Goal: Task Accomplishment & Management: Manage account settings

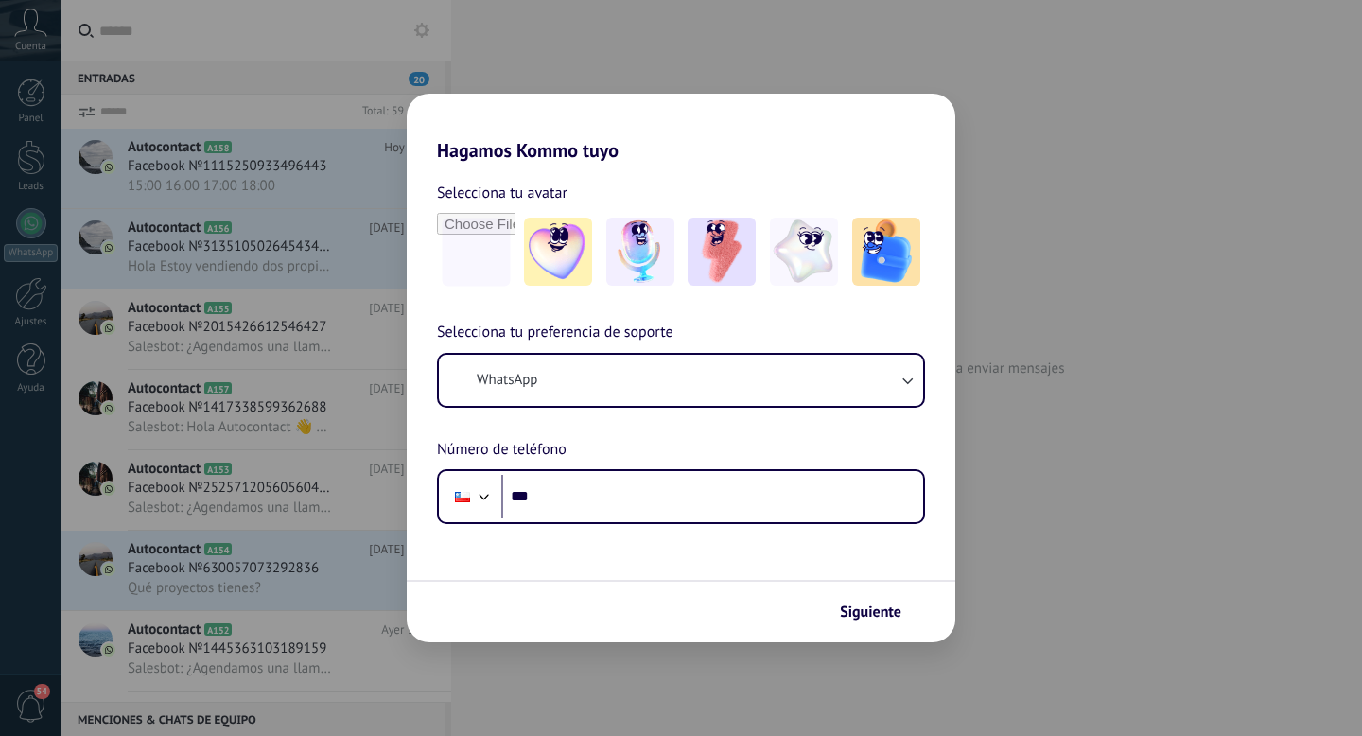
click at [11, 170] on div "Hagamos Kommo tuyo Selecciona tu avatar Selecciona tu preferencia de soporte Wh…" at bounding box center [681, 368] width 1362 height 736
click at [956, 205] on div "Hagamos Kommo tuyo Selecciona tu avatar Selecciona tu preferencia de soporte Wh…" at bounding box center [681, 368] width 1362 height 736
click at [614, 35] on div "Hagamos Kommo tuyo Selecciona tu avatar Selecciona tu preferencia de soporte Wh…" at bounding box center [681, 368] width 1362 height 736
click at [862, 605] on span "Siguiente" at bounding box center [870, 611] width 61 height 13
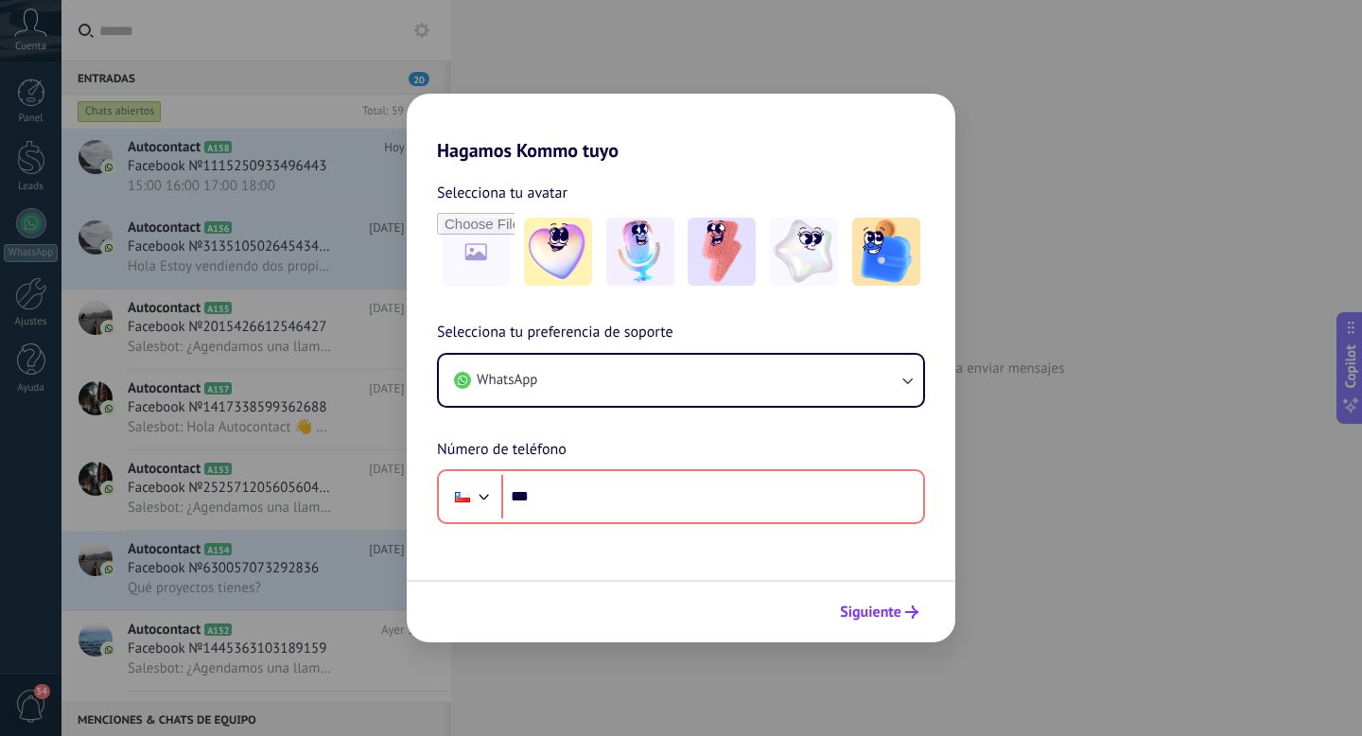
click at [862, 605] on span "Siguiente" at bounding box center [870, 611] width 61 height 13
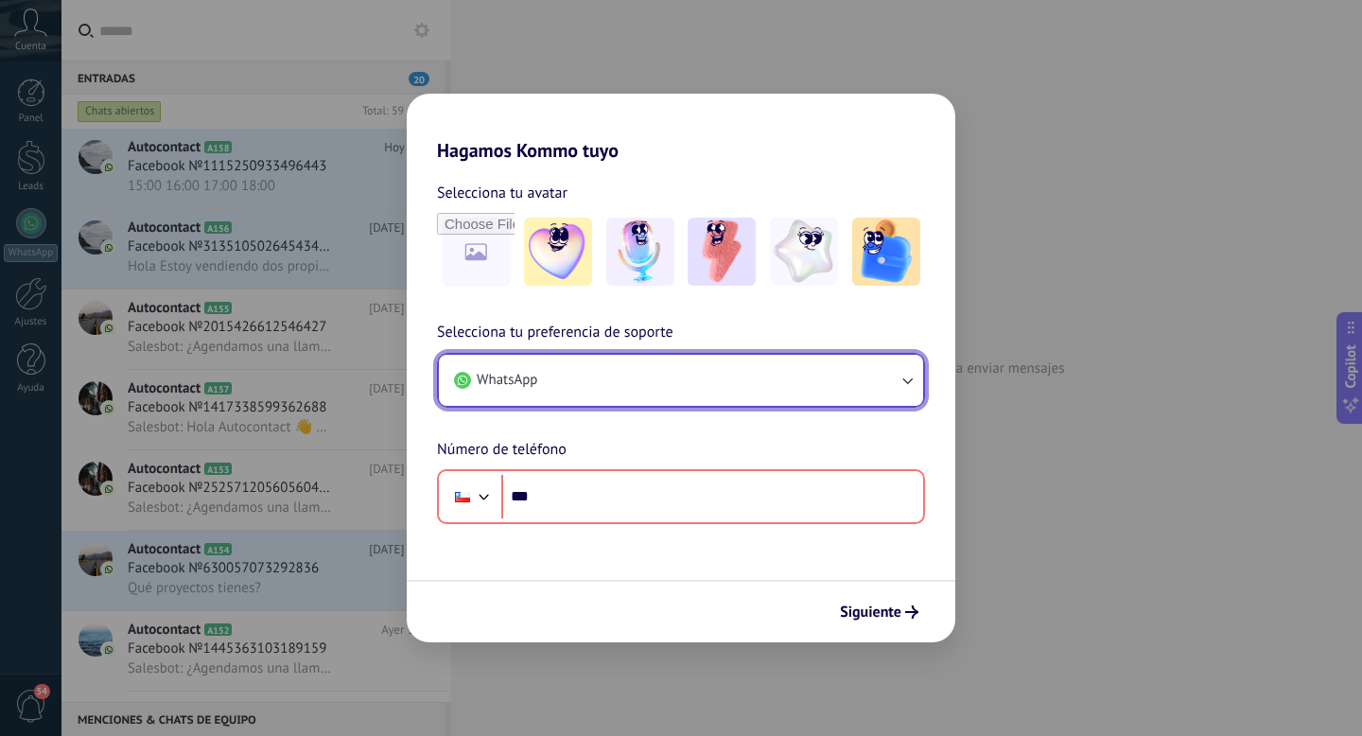
click at [734, 375] on button "WhatsApp" at bounding box center [681, 380] width 484 height 51
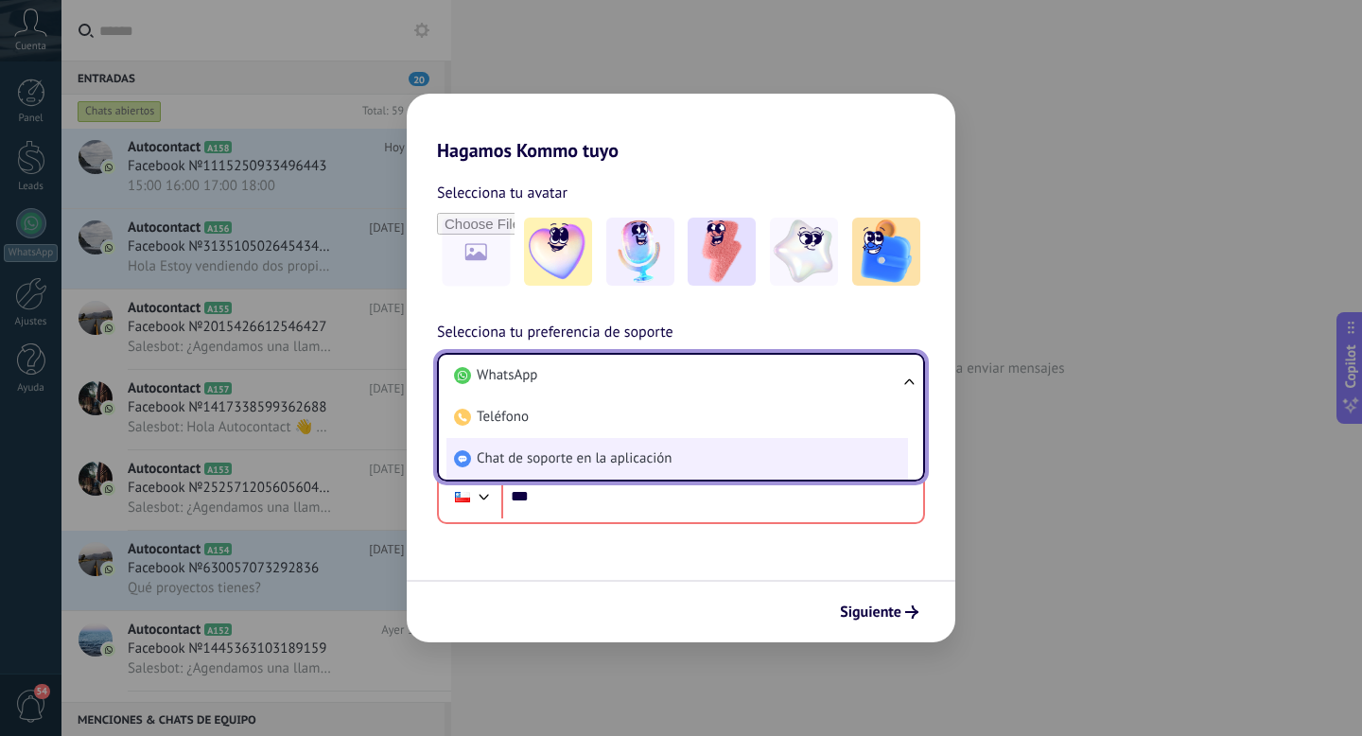
click at [670, 465] on span "Chat de soporte en la aplicación" at bounding box center [574, 458] width 195 height 19
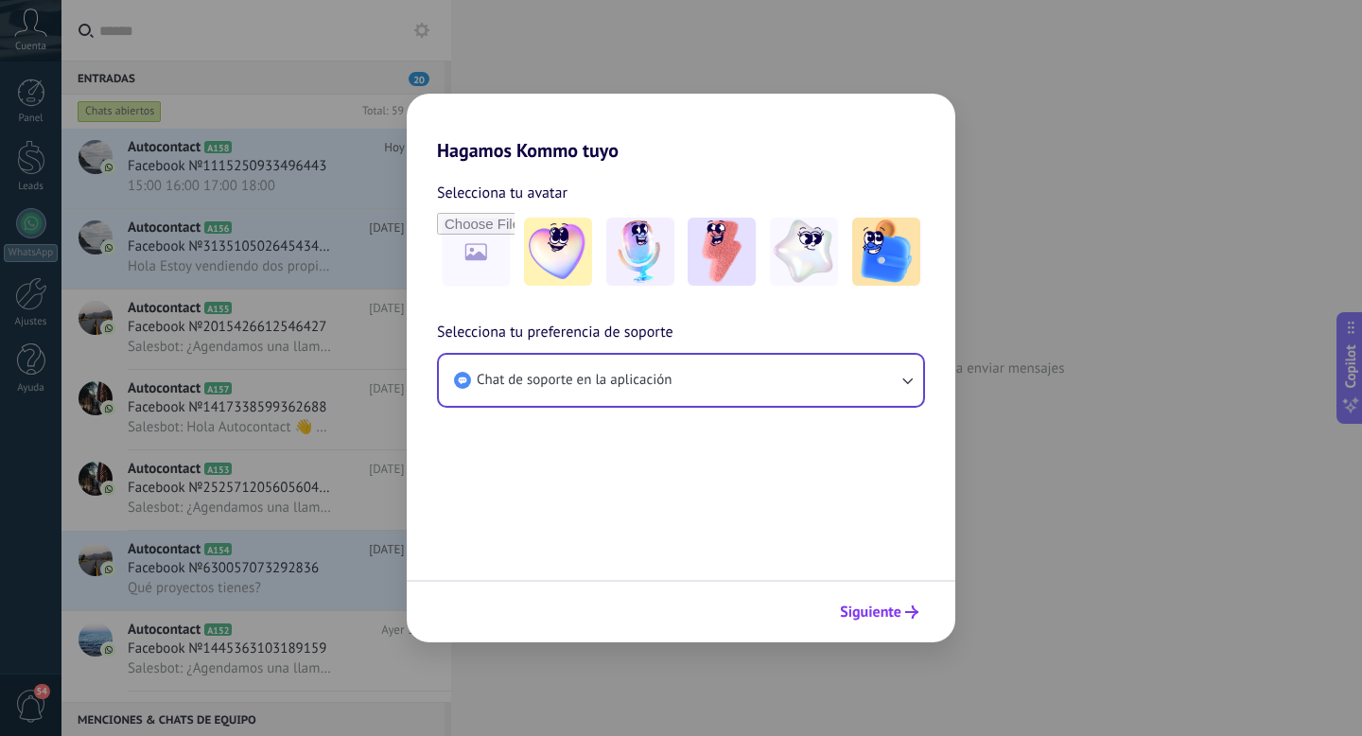
click at [868, 608] on span "Siguiente" at bounding box center [870, 611] width 61 height 13
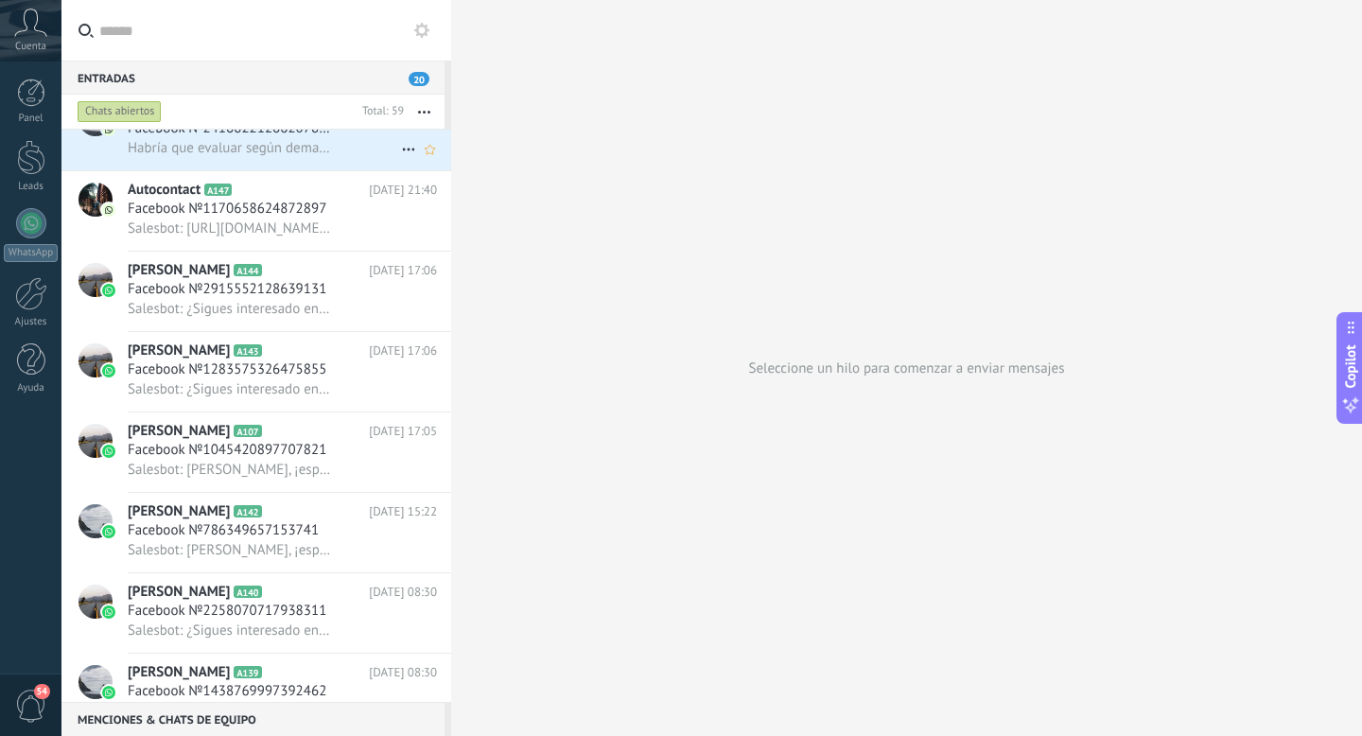
scroll to position [856, 0]
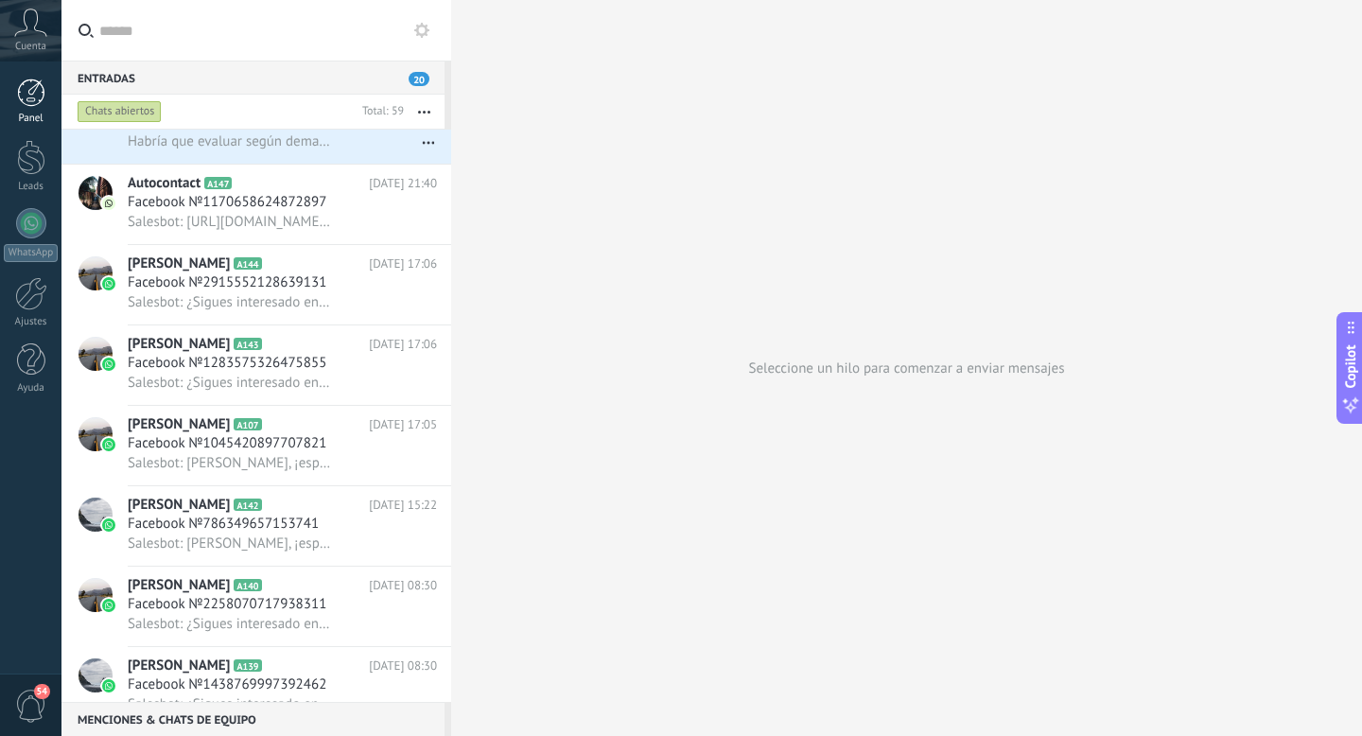
click at [42, 85] on div at bounding box center [31, 92] width 28 height 28
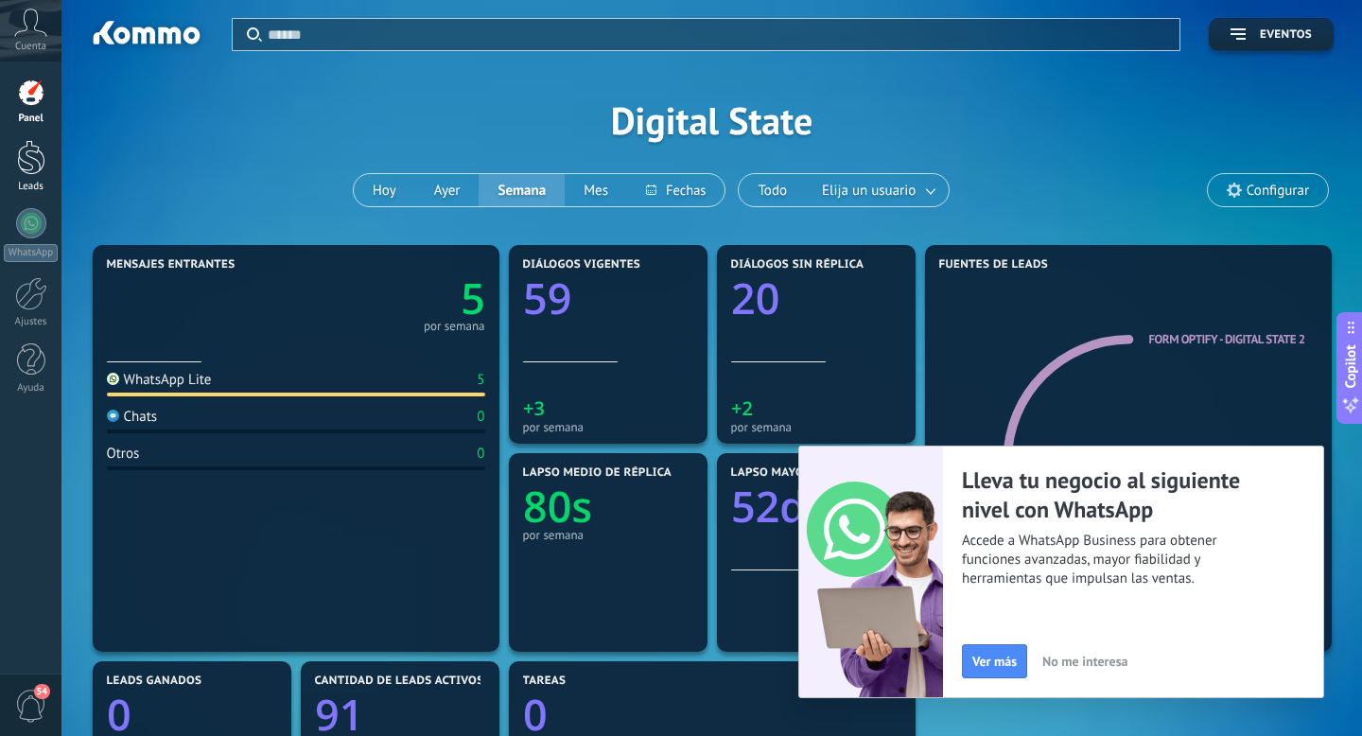
click at [35, 169] on div at bounding box center [31, 157] width 28 height 35
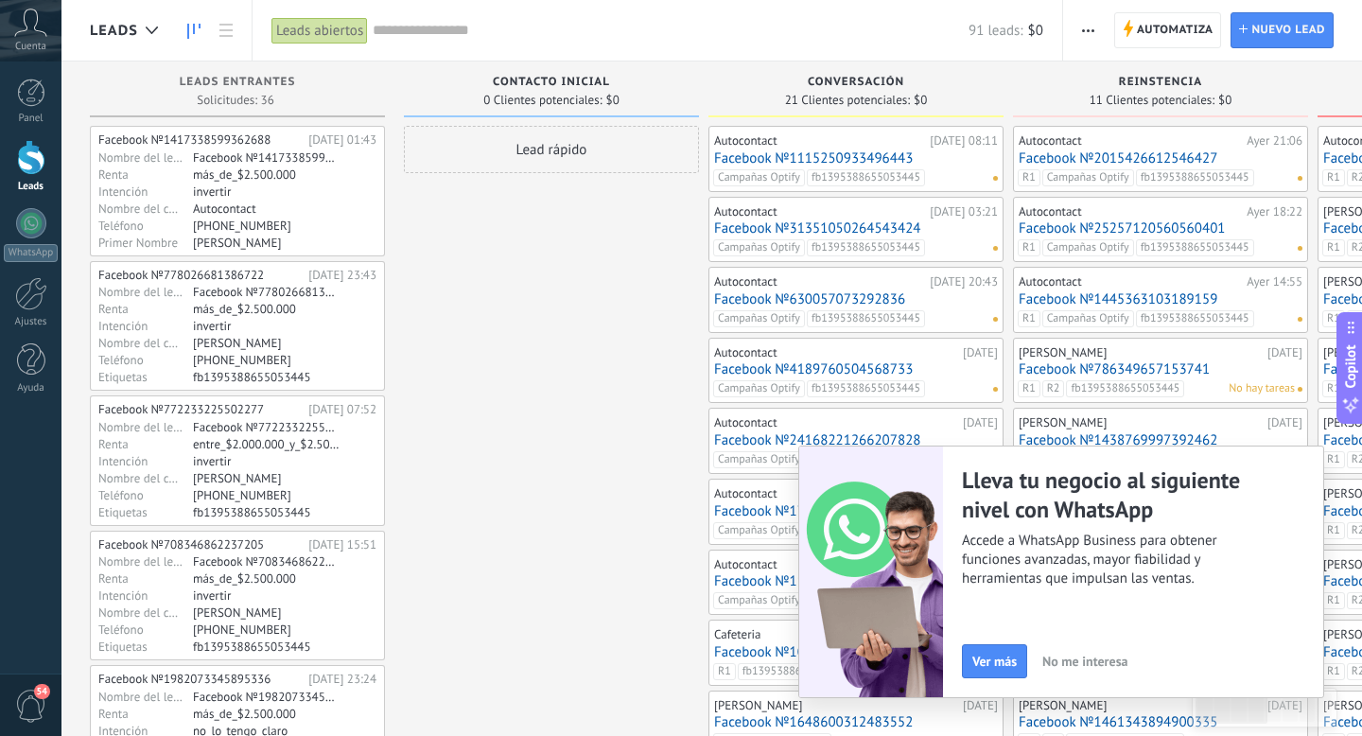
click at [1054, 663] on span "No me interesa" at bounding box center [1084, 660] width 85 height 13
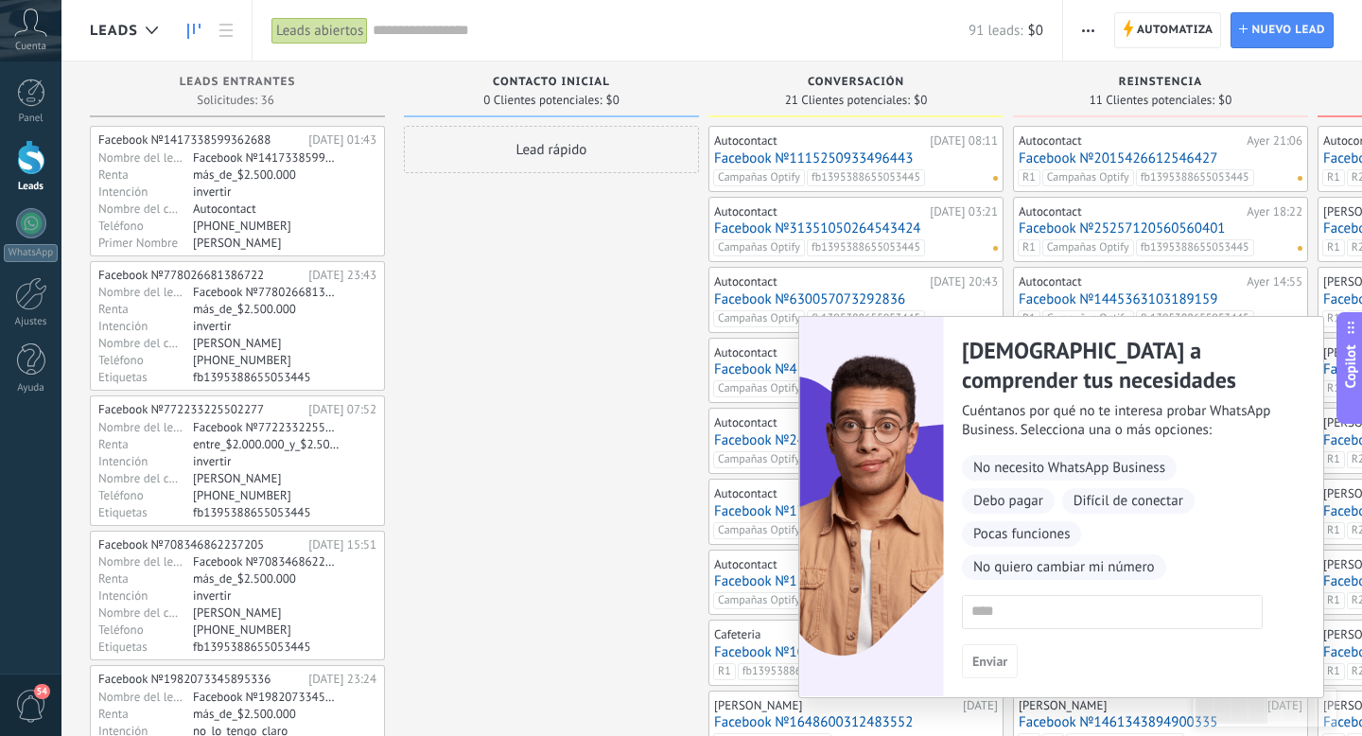
click at [26, 158] on div at bounding box center [31, 157] width 28 height 35
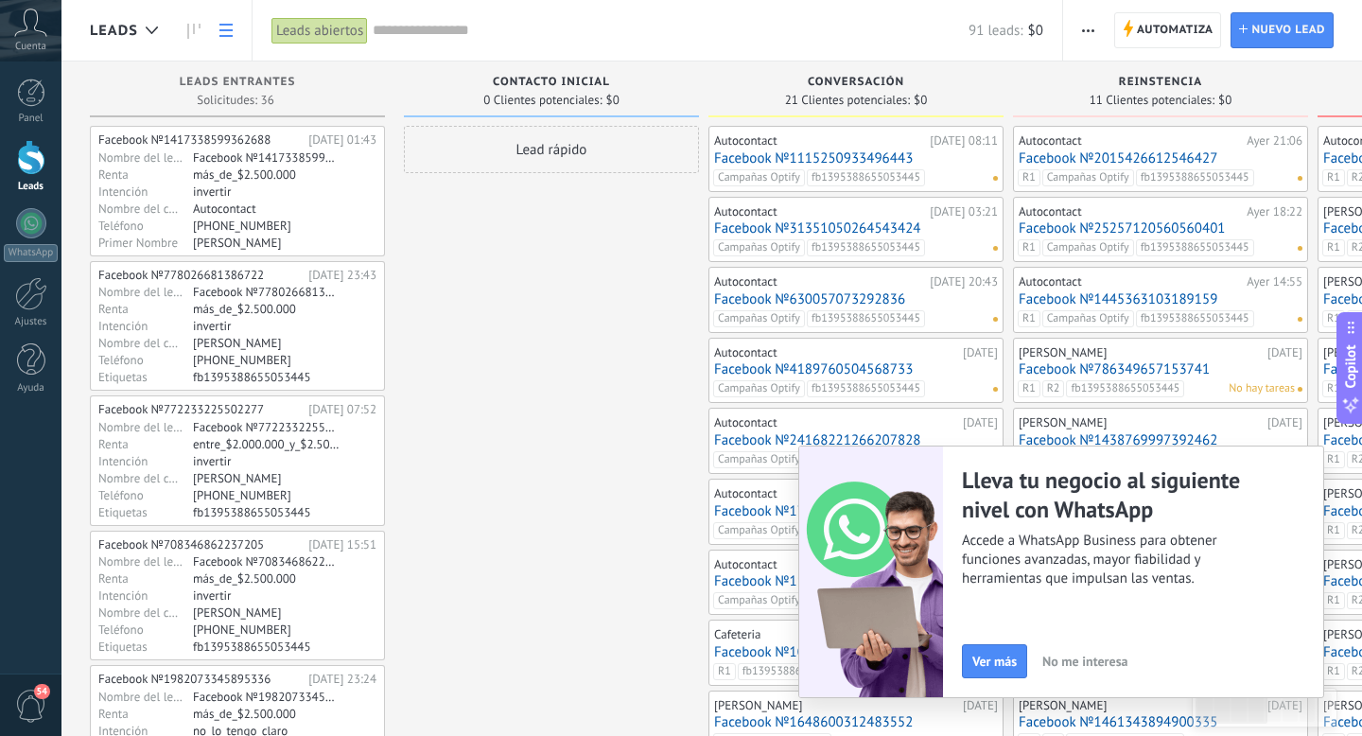
click at [232, 31] on icon at bounding box center [225, 30] width 13 height 13
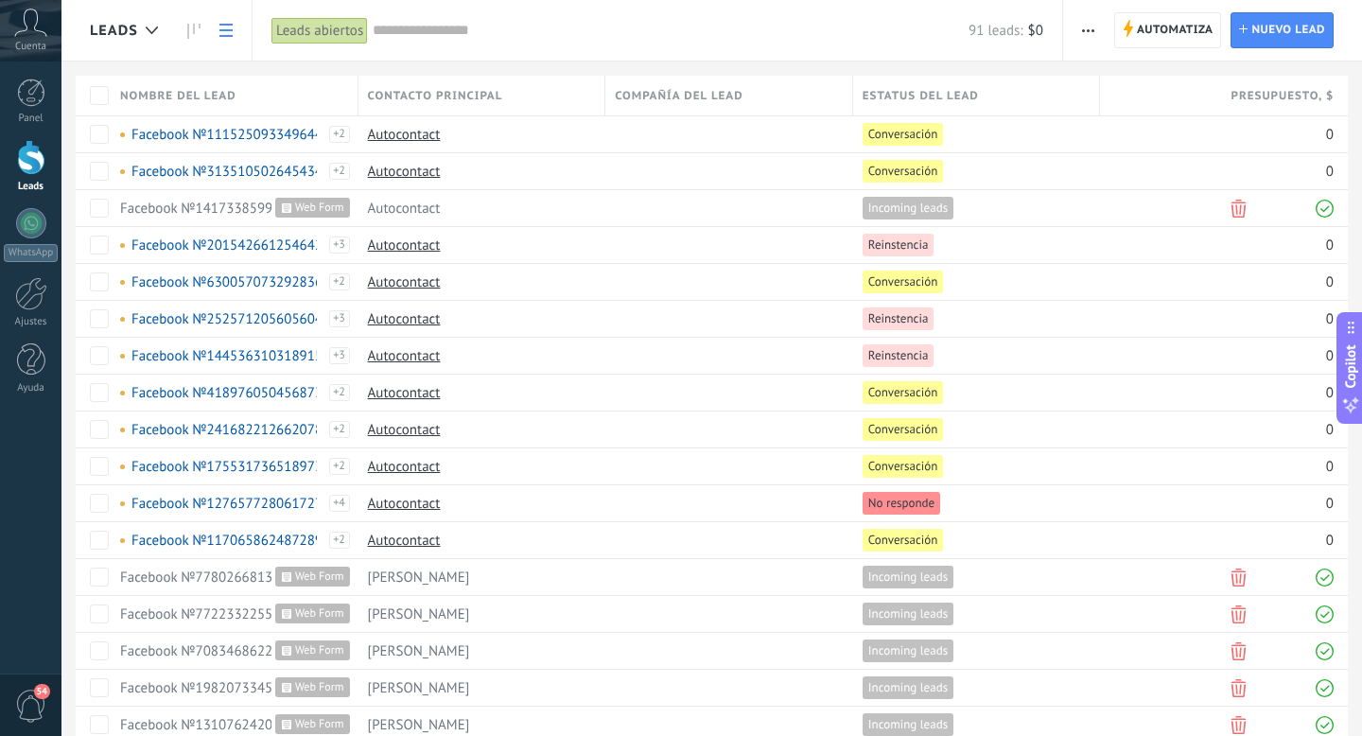
click at [232, 31] on icon at bounding box center [225, 30] width 13 height 13
click at [28, 300] on div at bounding box center [31, 293] width 32 height 33
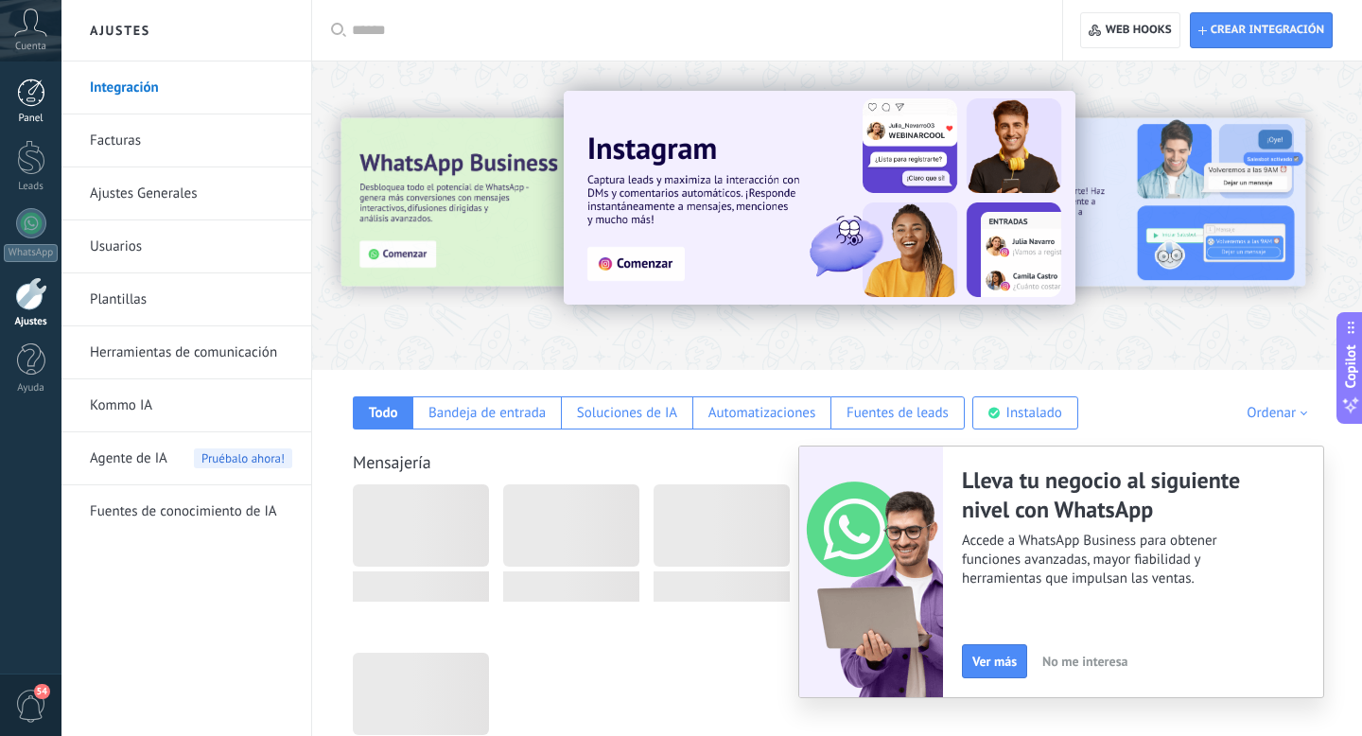
click at [40, 97] on div at bounding box center [31, 92] width 28 height 28
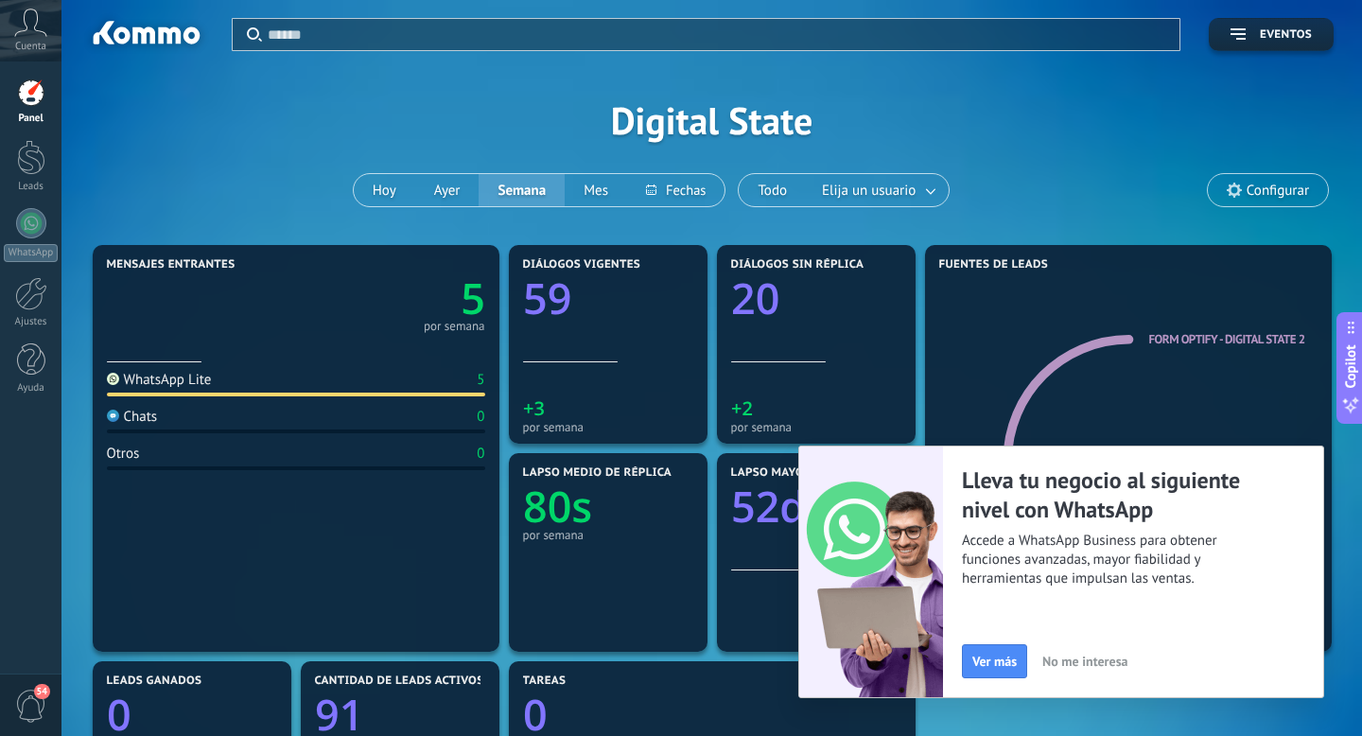
click at [1067, 660] on span "No me interesa" at bounding box center [1084, 660] width 85 height 13
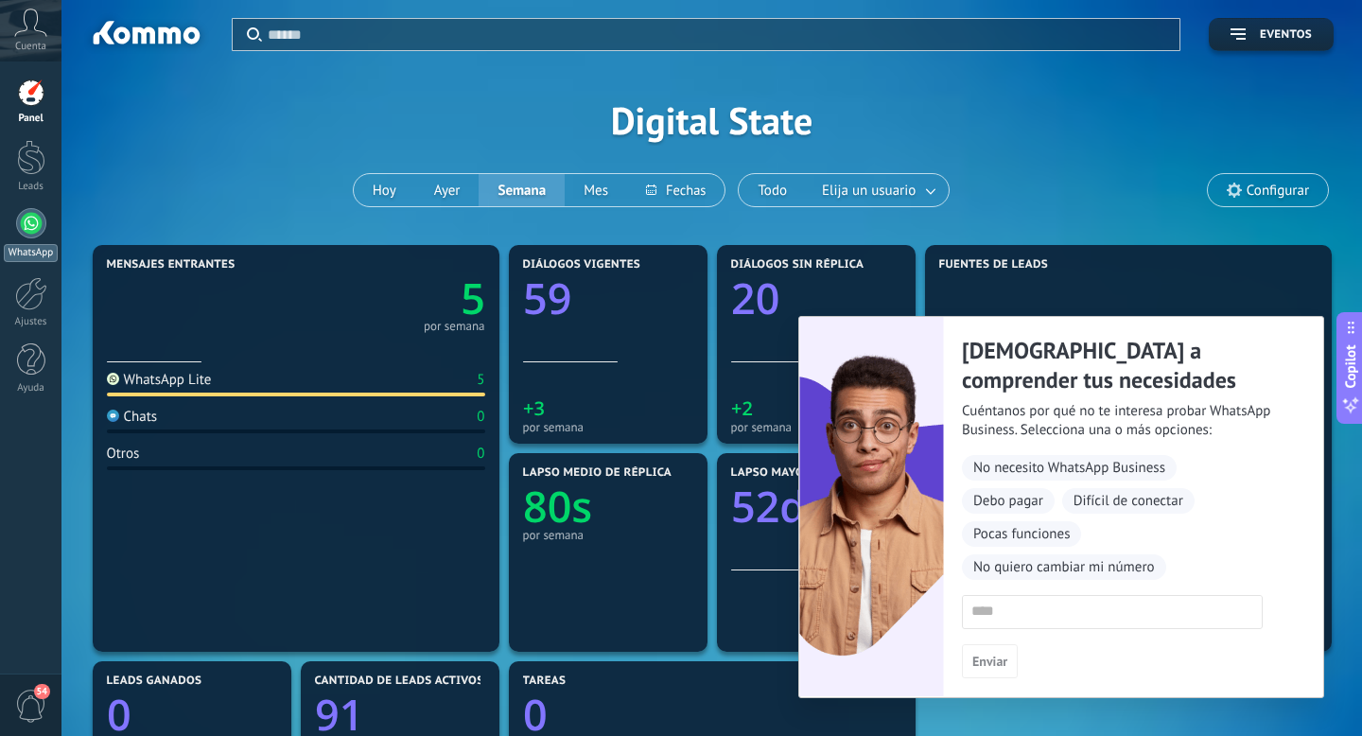
click at [28, 236] on div at bounding box center [31, 223] width 30 height 30
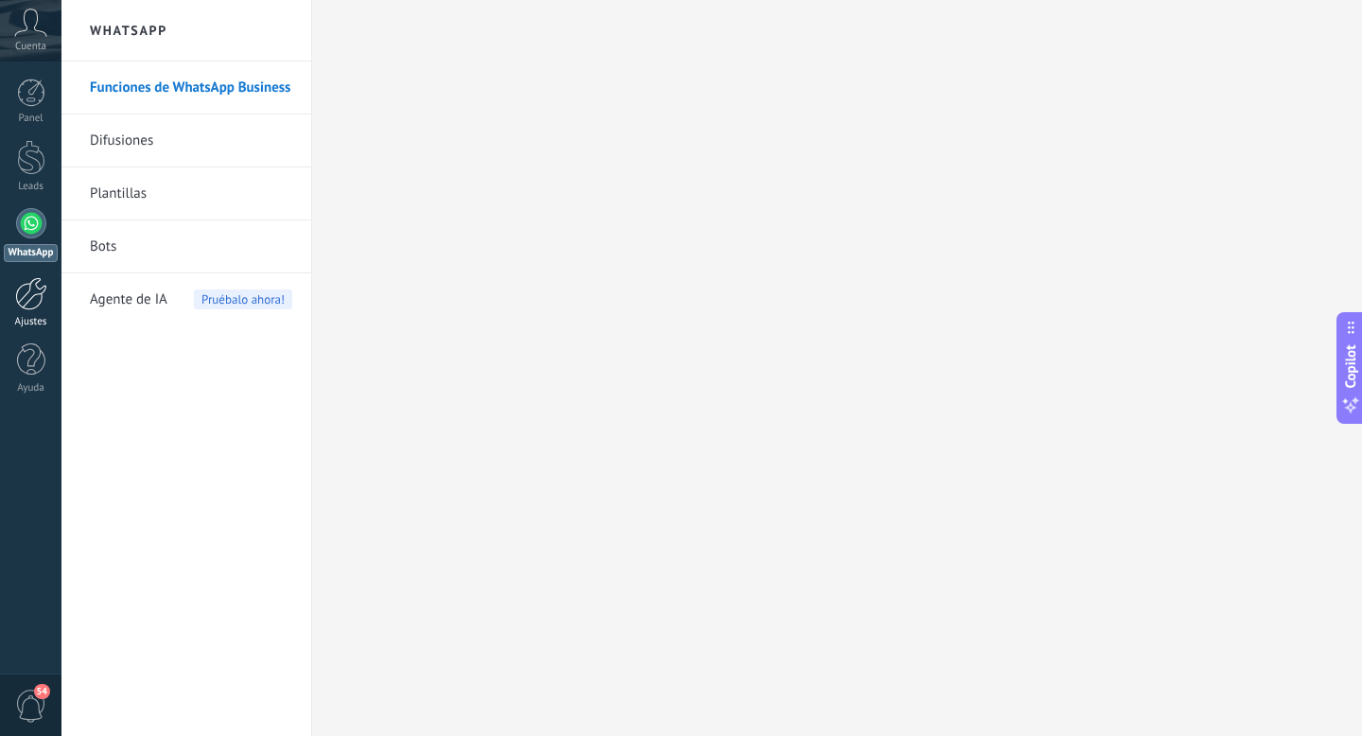
click at [19, 277] on div at bounding box center [31, 293] width 32 height 33
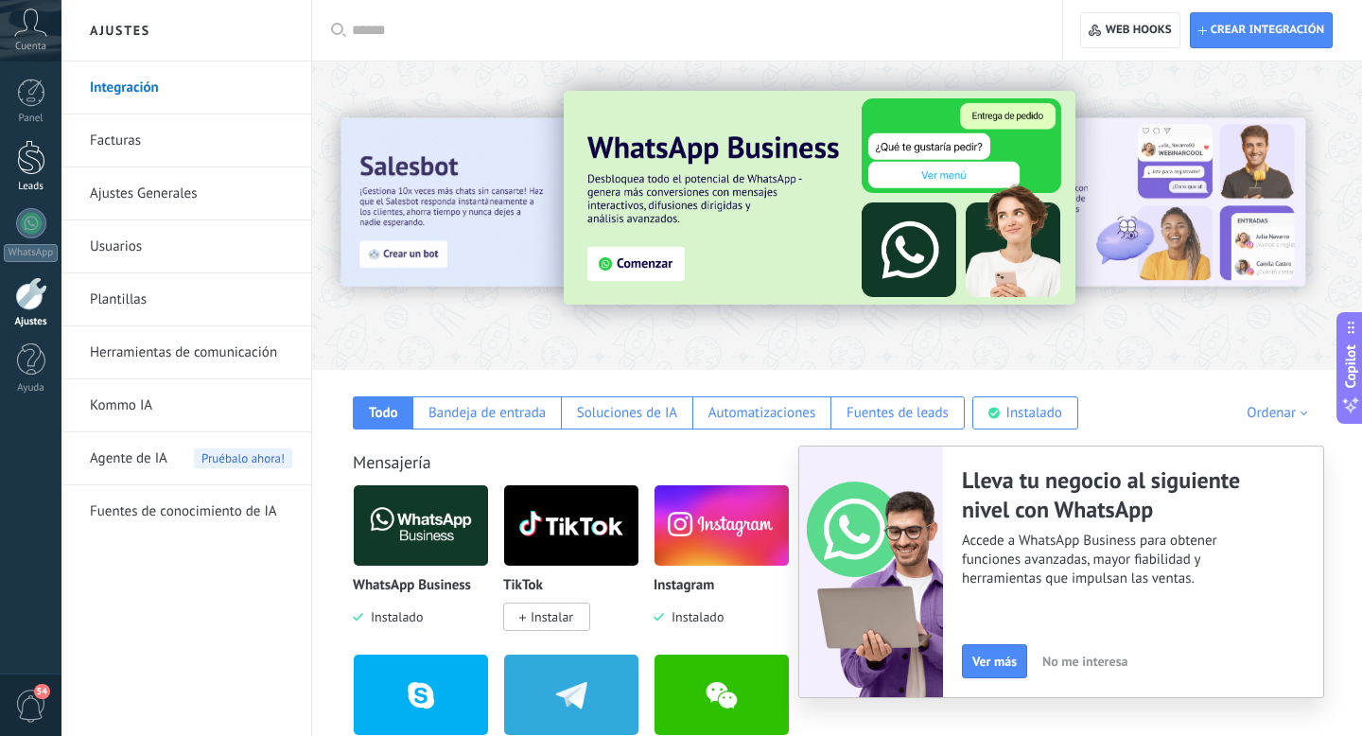
click at [15, 162] on link "Leads" at bounding box center [30, 166] width 61 height 53
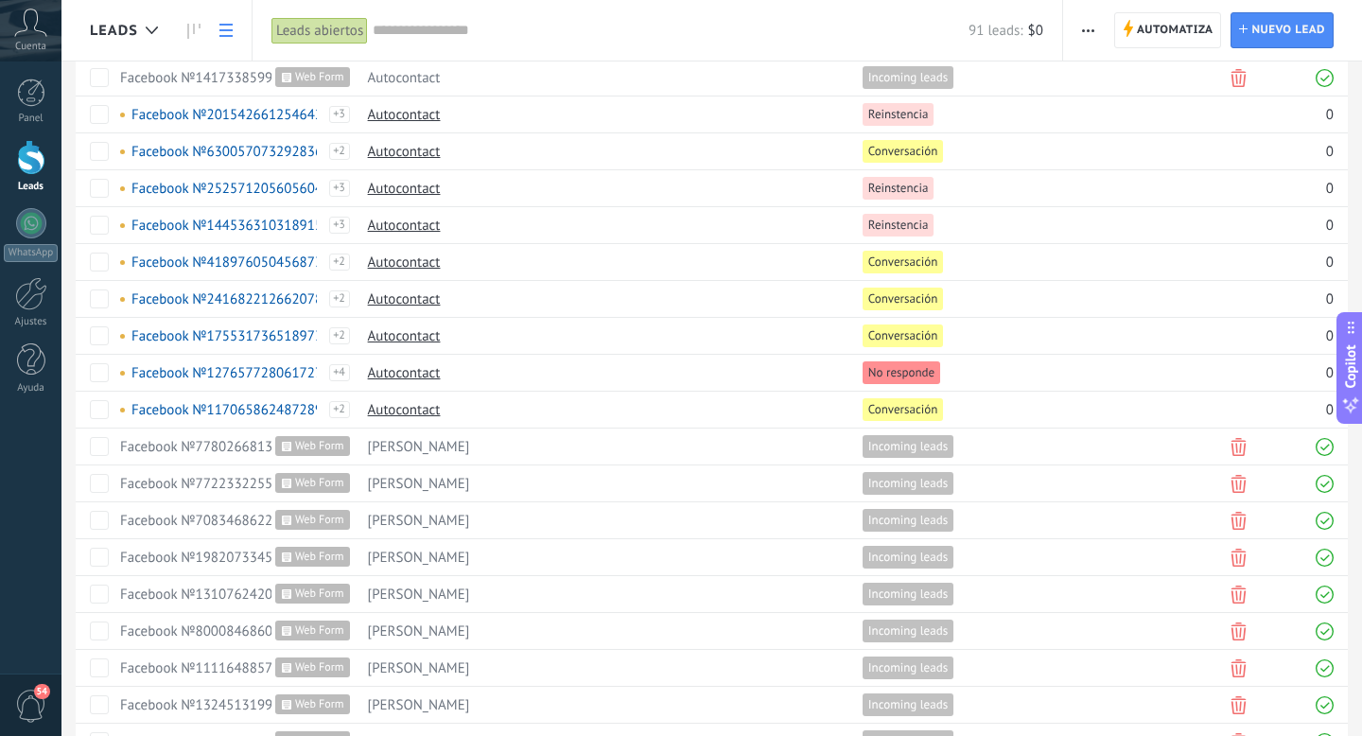
scroll to position [268, 0]
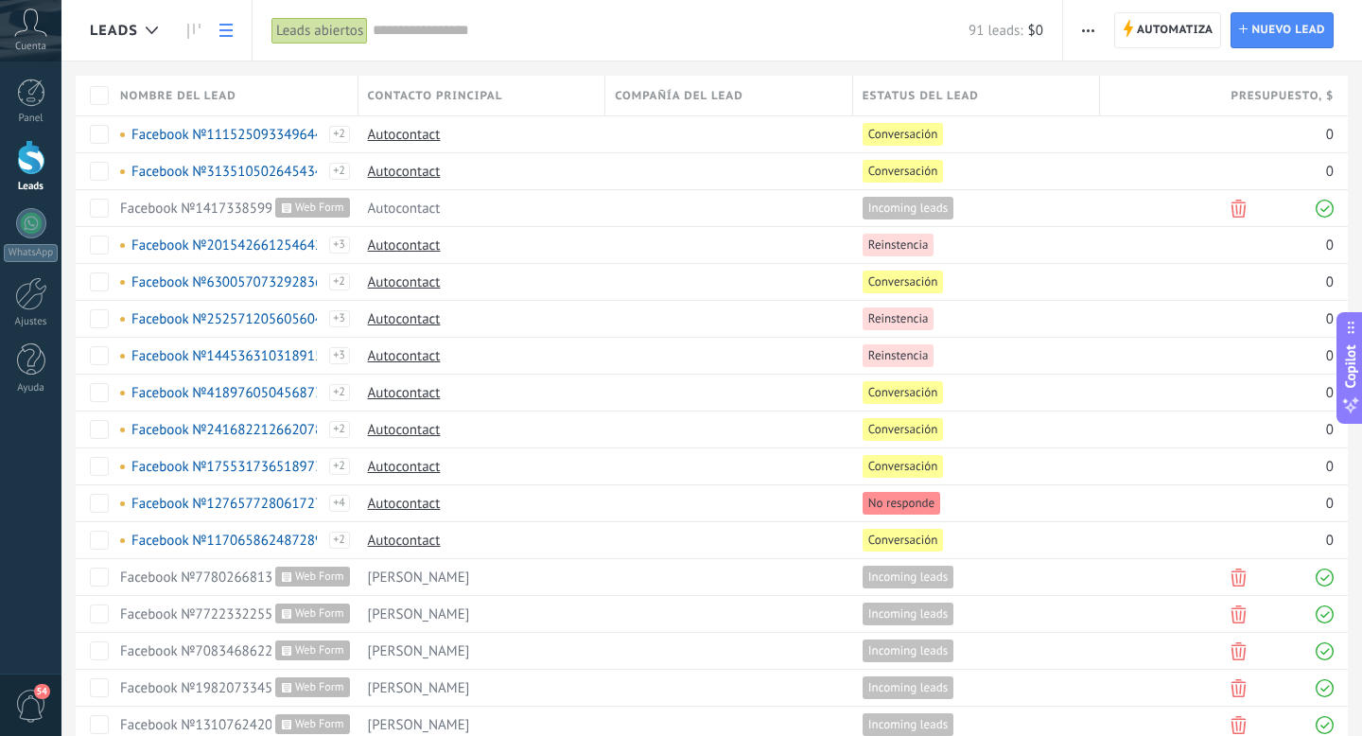
click at [28, 155] on div at bounding box center [31, 157] width 28 height 35
click at [339, 391] on div "Campañas Optify fb1395388655053445" at bounding box center [335, 409] width 29 height 51
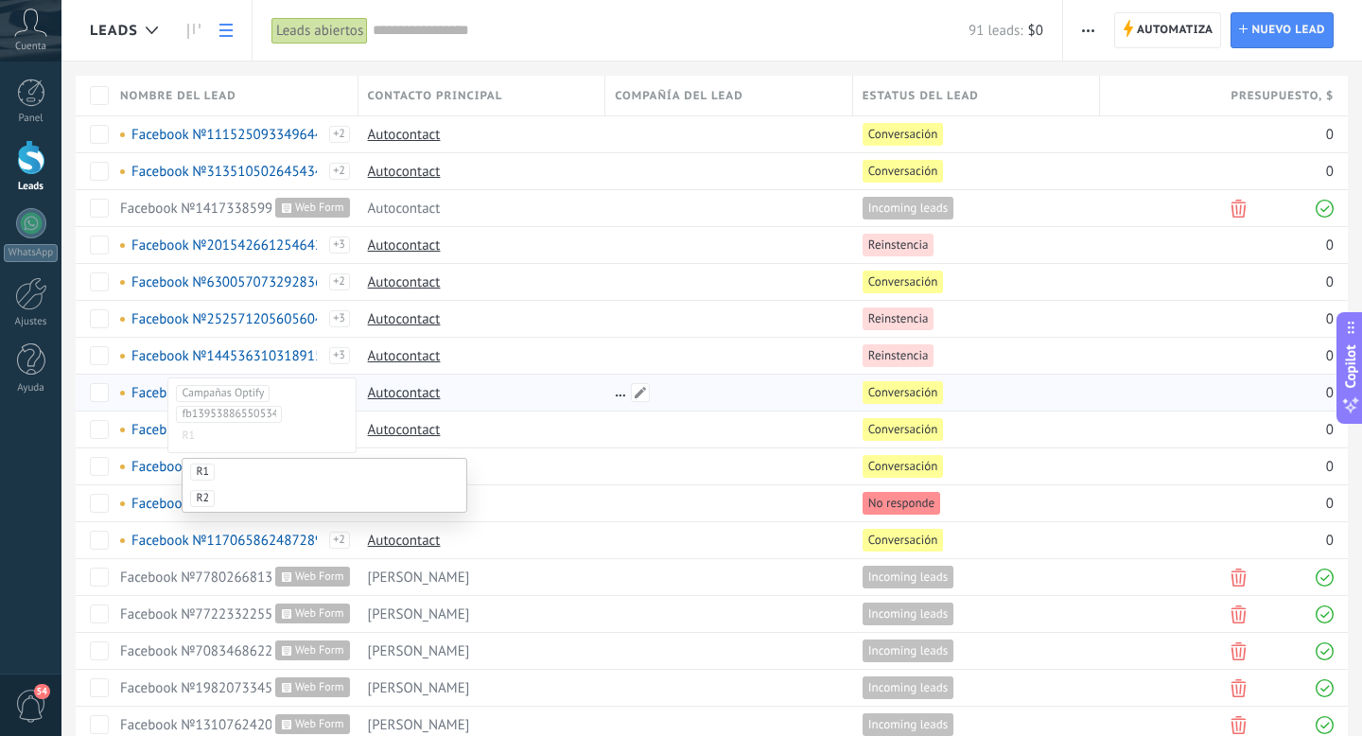
click at [612, 392] on div at bounding box center [724, 392] width 238 height 36
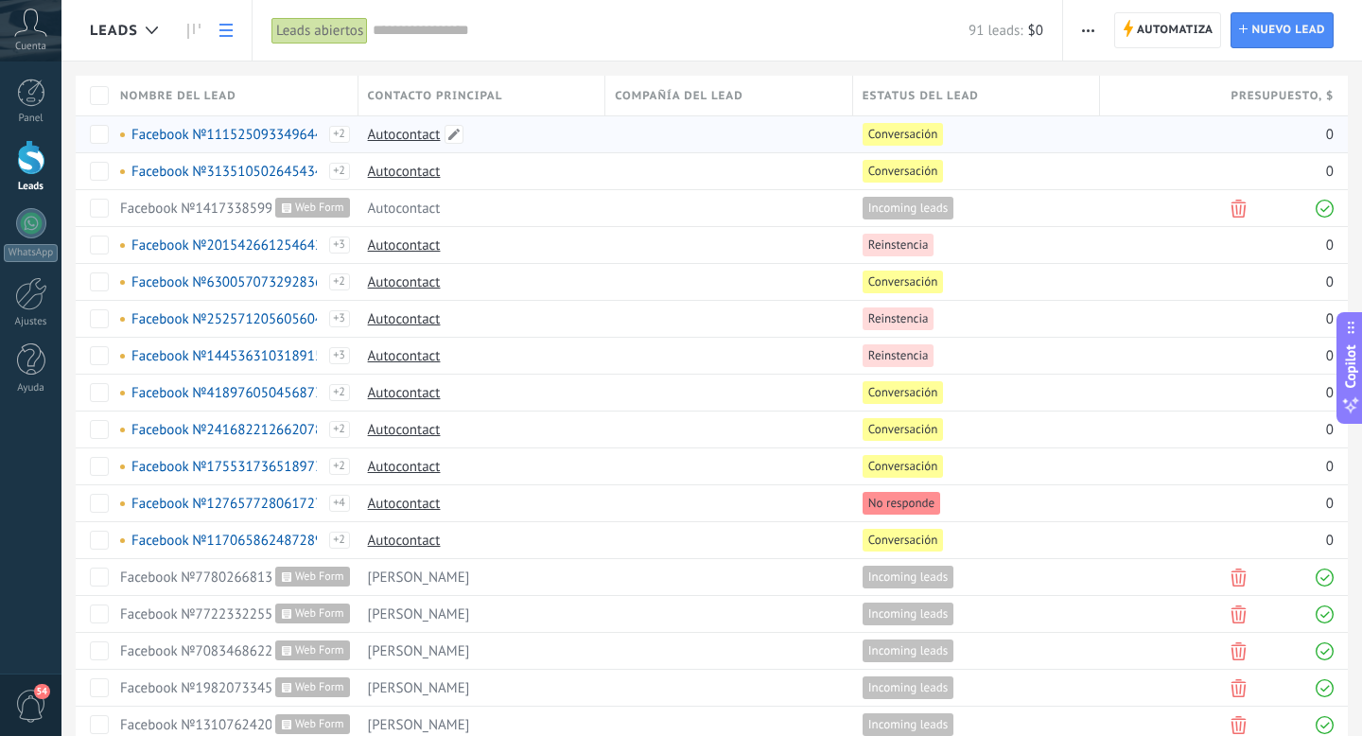
click at [413, 136] on link "Autocontact" at bounding box center [404, 135] width 73 height 18
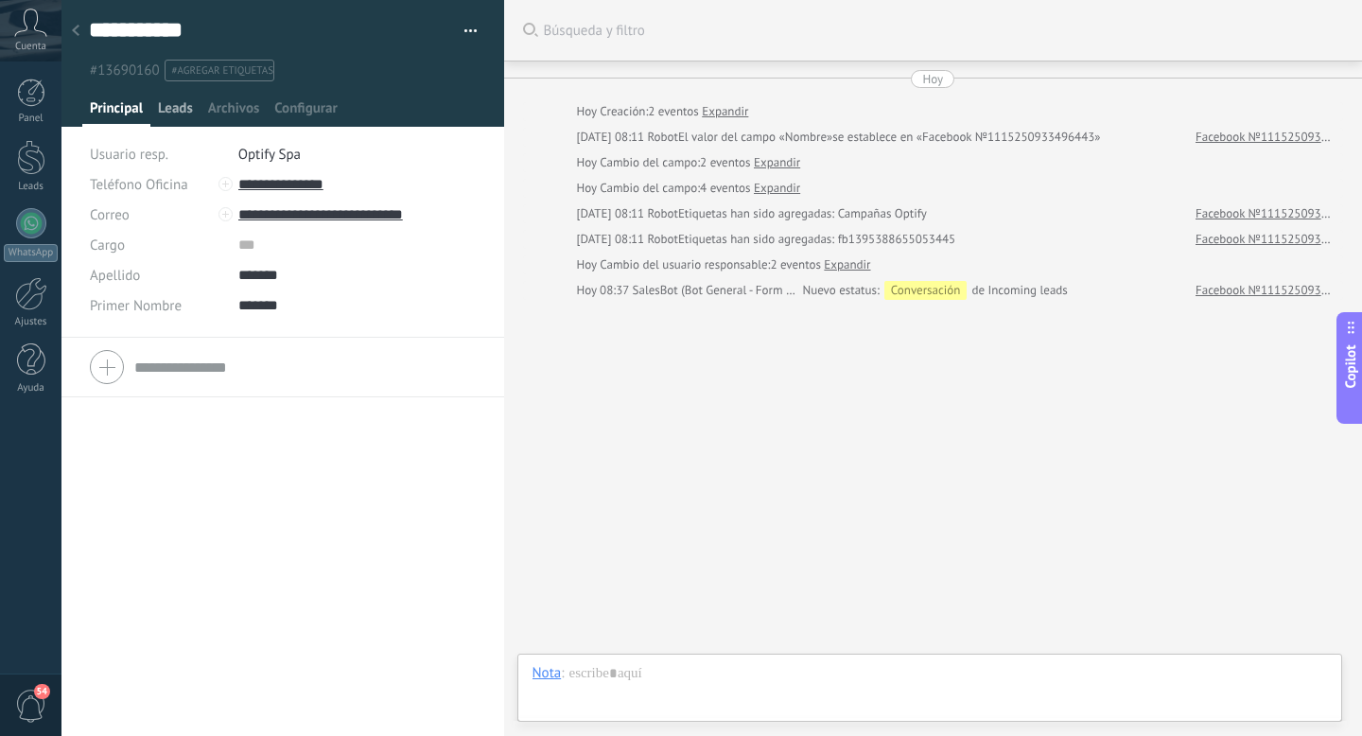
click at [191, 103] on span "Leads" at bounding box center [175, 112] width 35 height 27
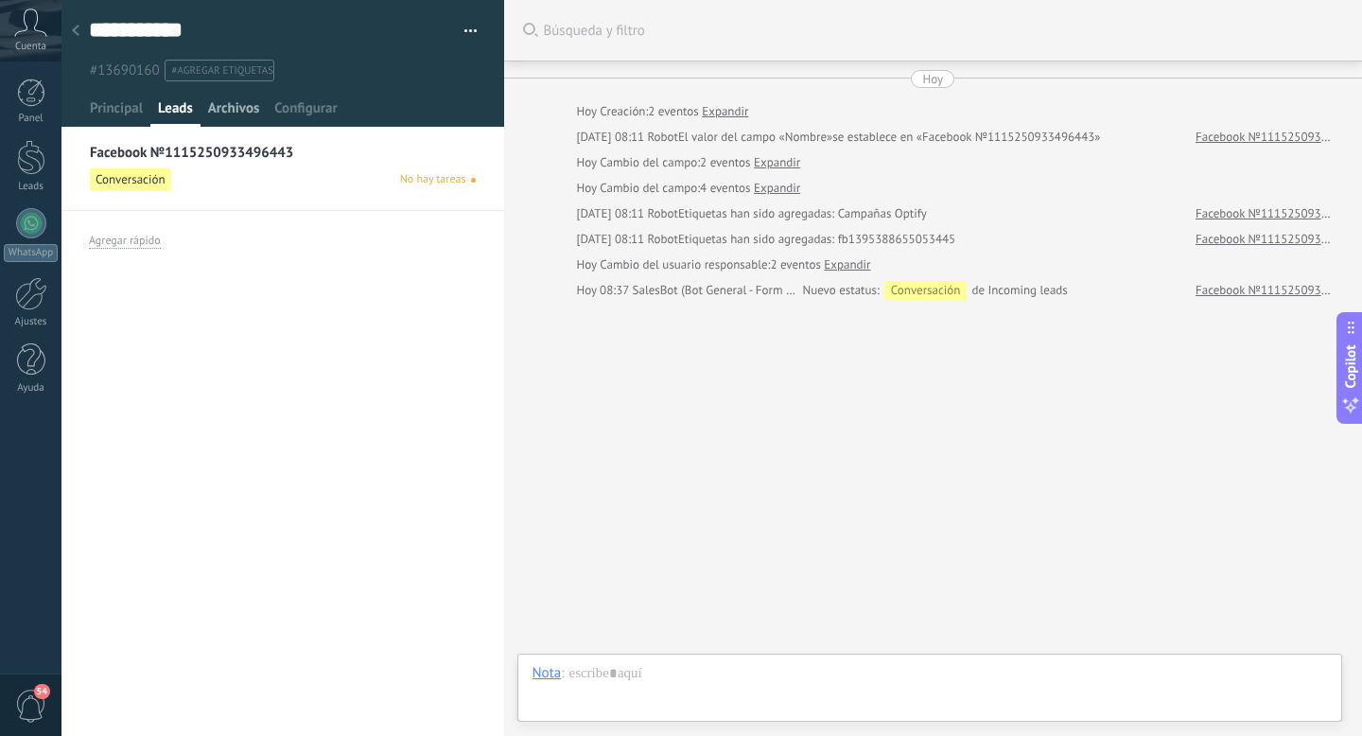
click at [234, 111] on span "Archivos" at bounding box center [233, 112] width 51 height 27
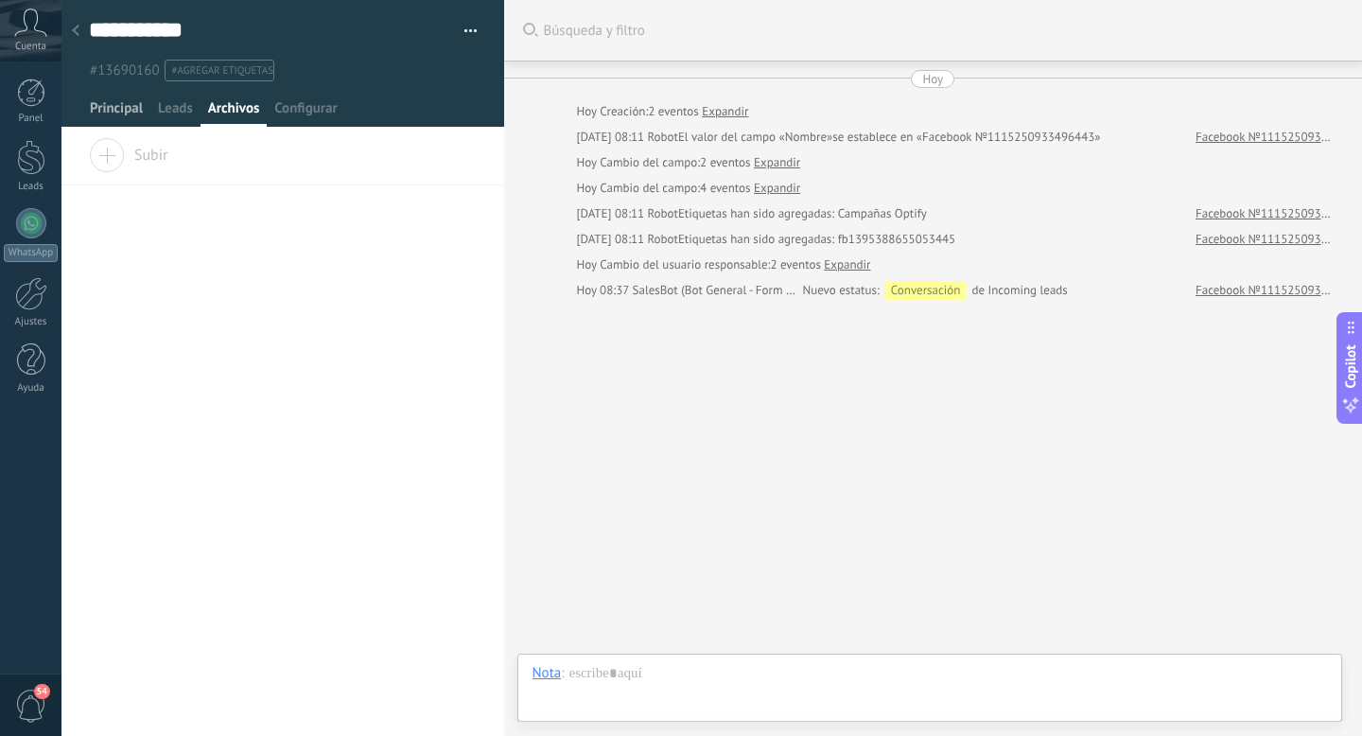
click at [100, 110] on span "Principal" at bounding box center [116, 112] width 53 height 27
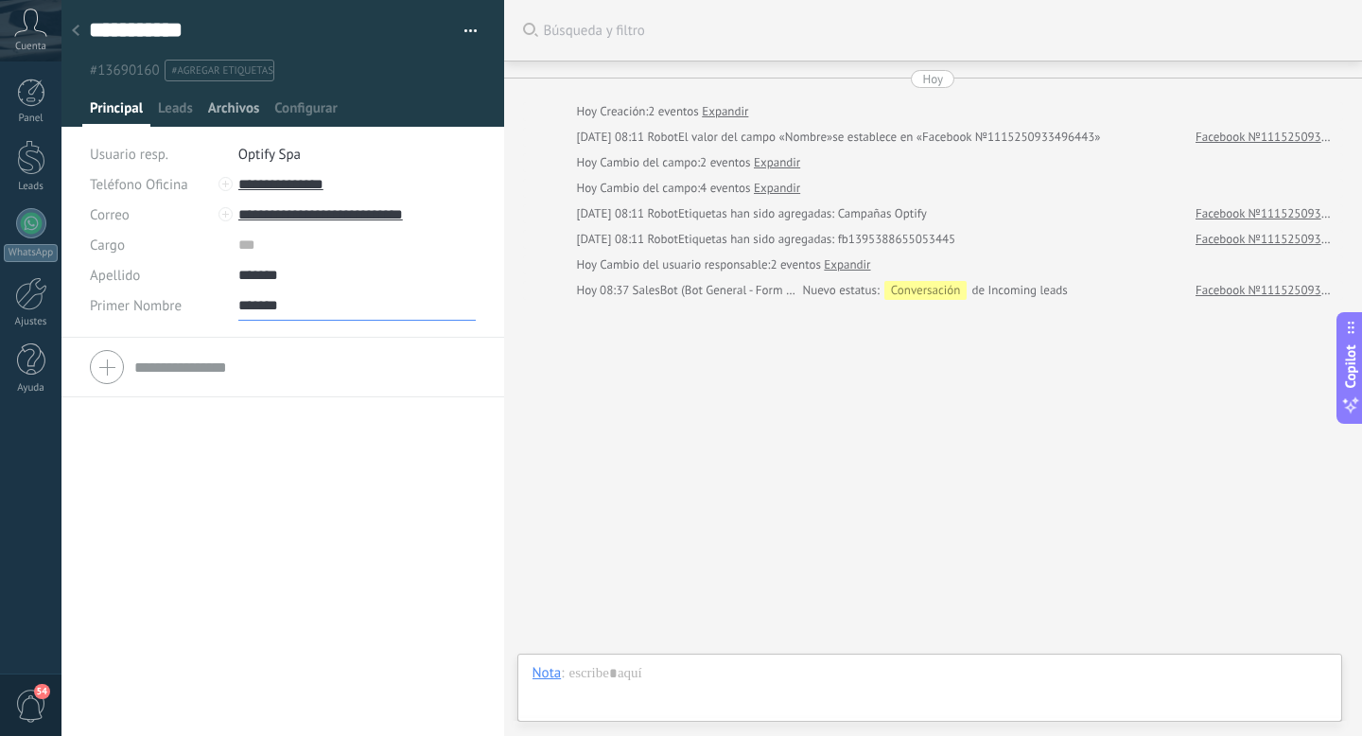
drag, startPoint x: 304, startPoint y: 309, endPoint x: 221, endPoint y: 124, distance: 203.1
click at [221, 124] on div "**********" at bounding box center [282, 169] width 443 height 338
click at [161, 108] on span "Leads" at bounding box center [175, 112] width 35 height 27
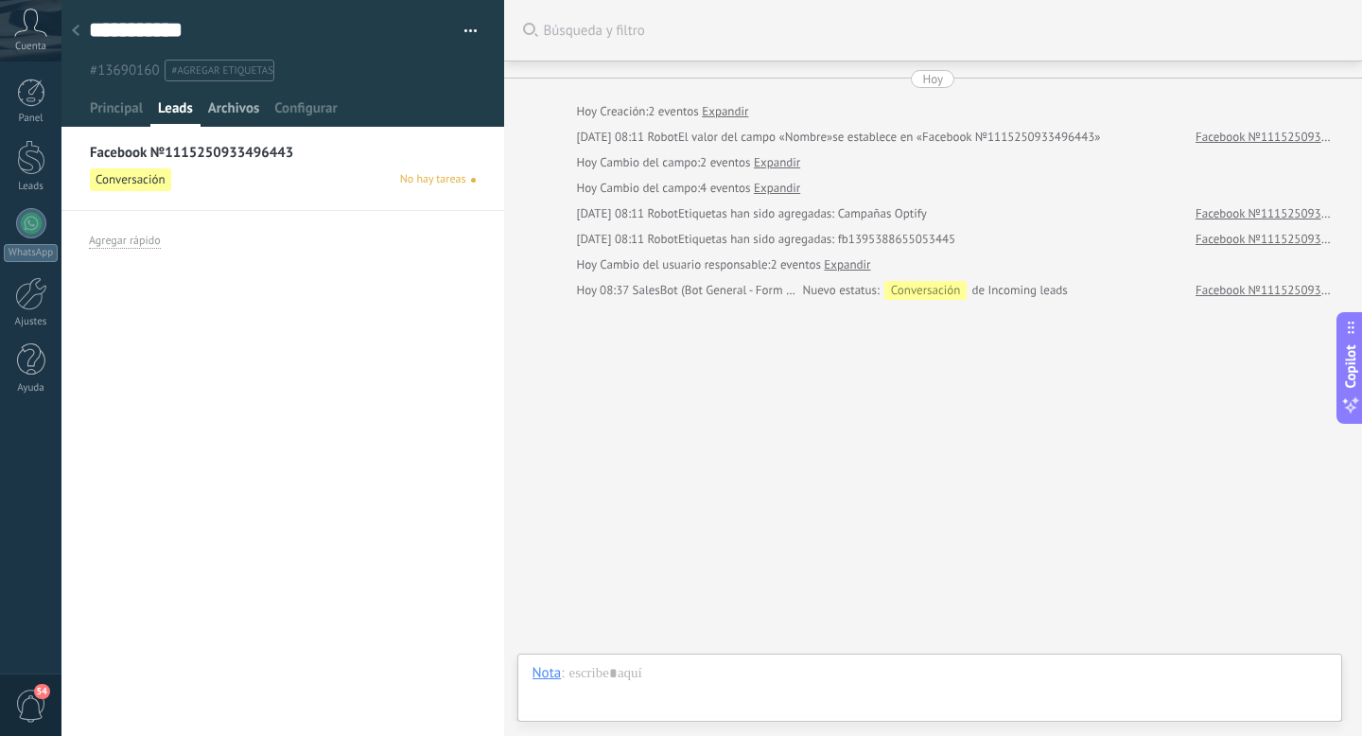
click at [234, 113] on span "Archivos" at bounding box center [233, 112] width 51 height 27
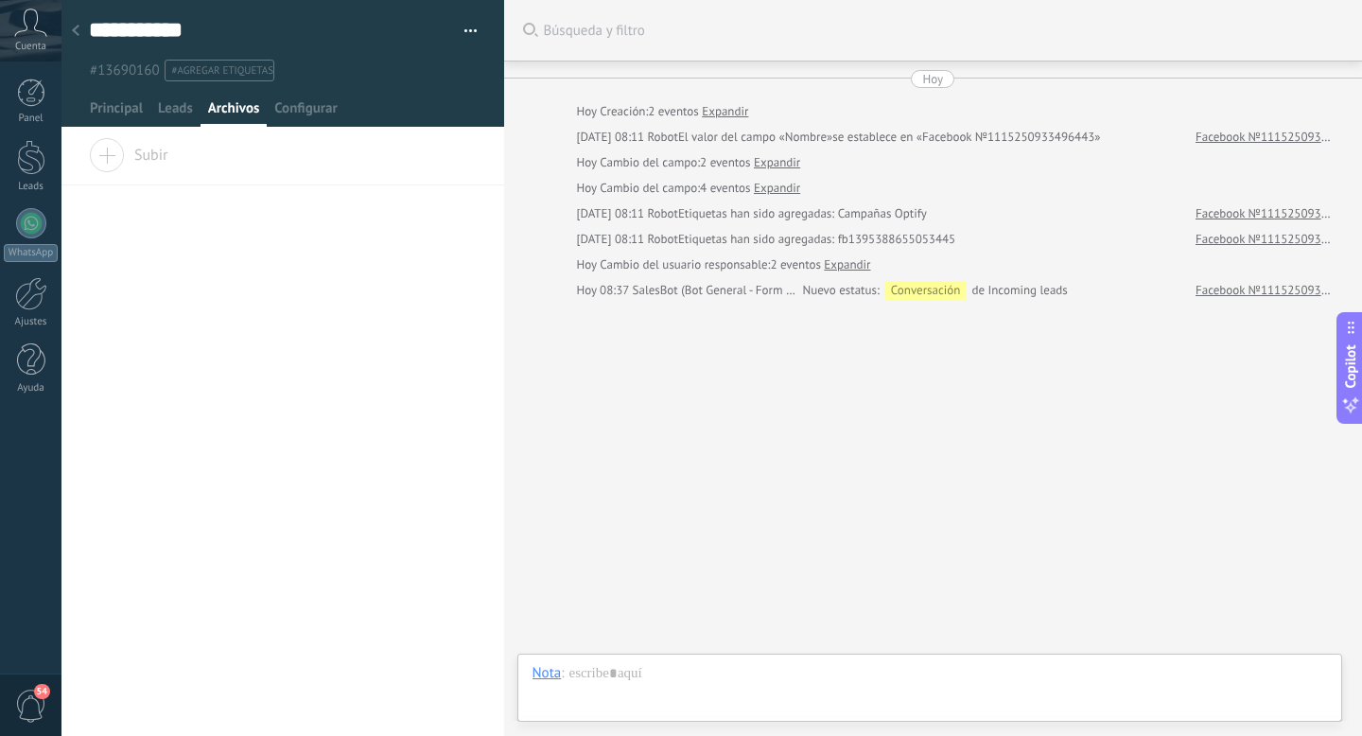
click at [84, 39] on div at bounding box center [75, 31] width 26 height 37
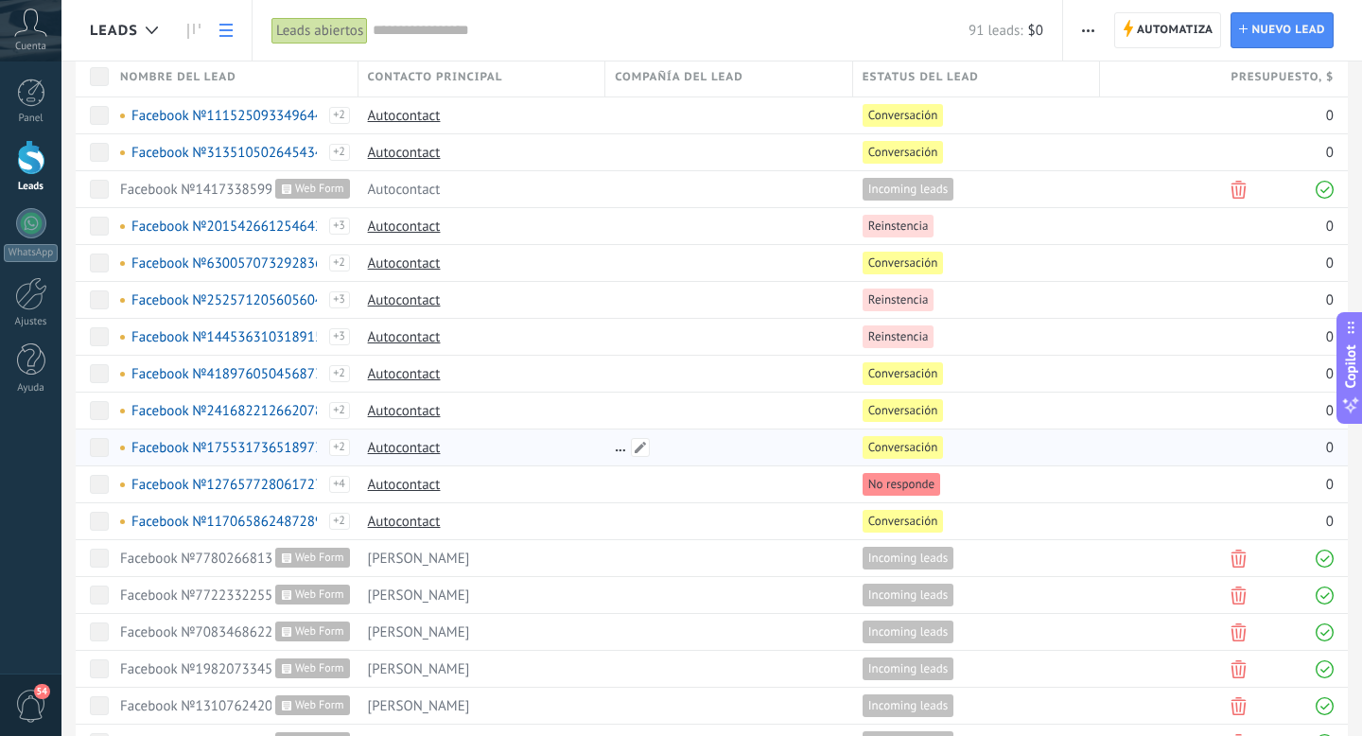
scroll to position [69, 0]
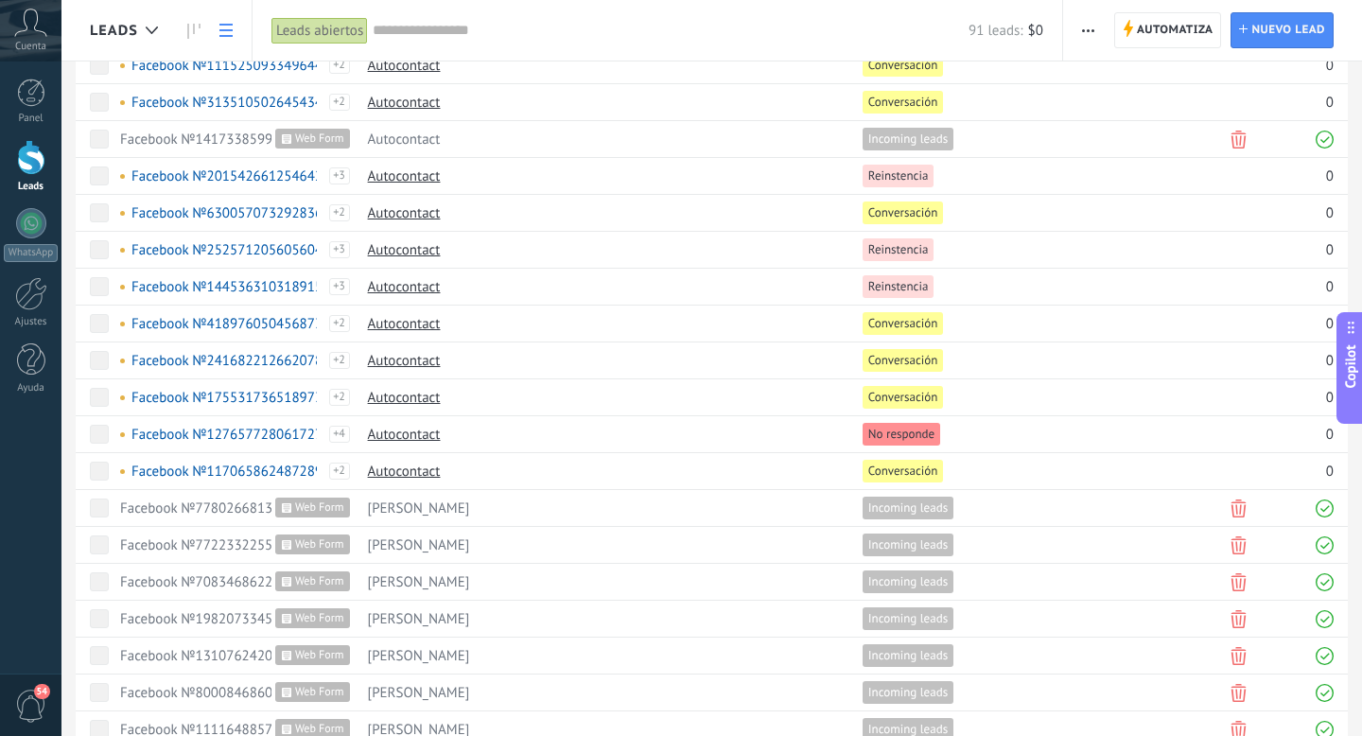
click at [26, 148] on div at bounding box center [31, 157] width 28 height 35
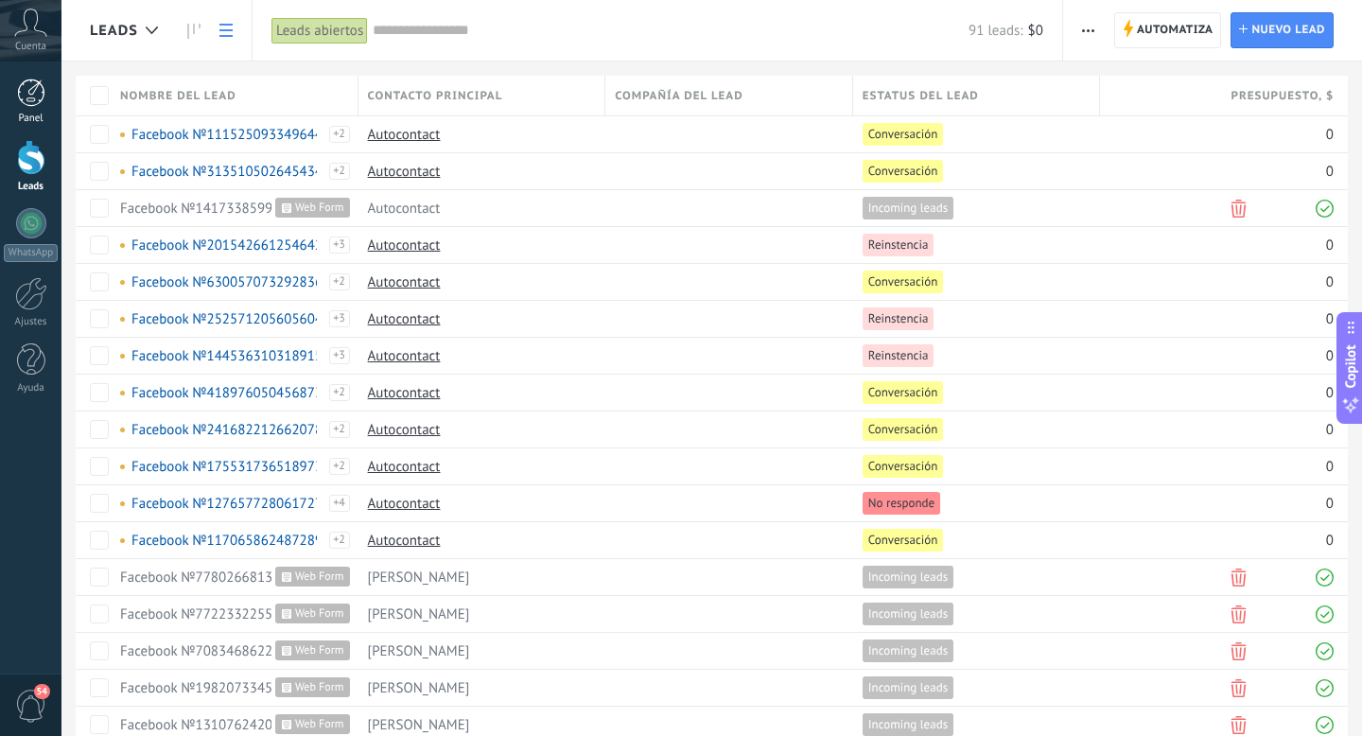
click at [23, 80] on div at bounding box center [31, 92] width 28 height 28
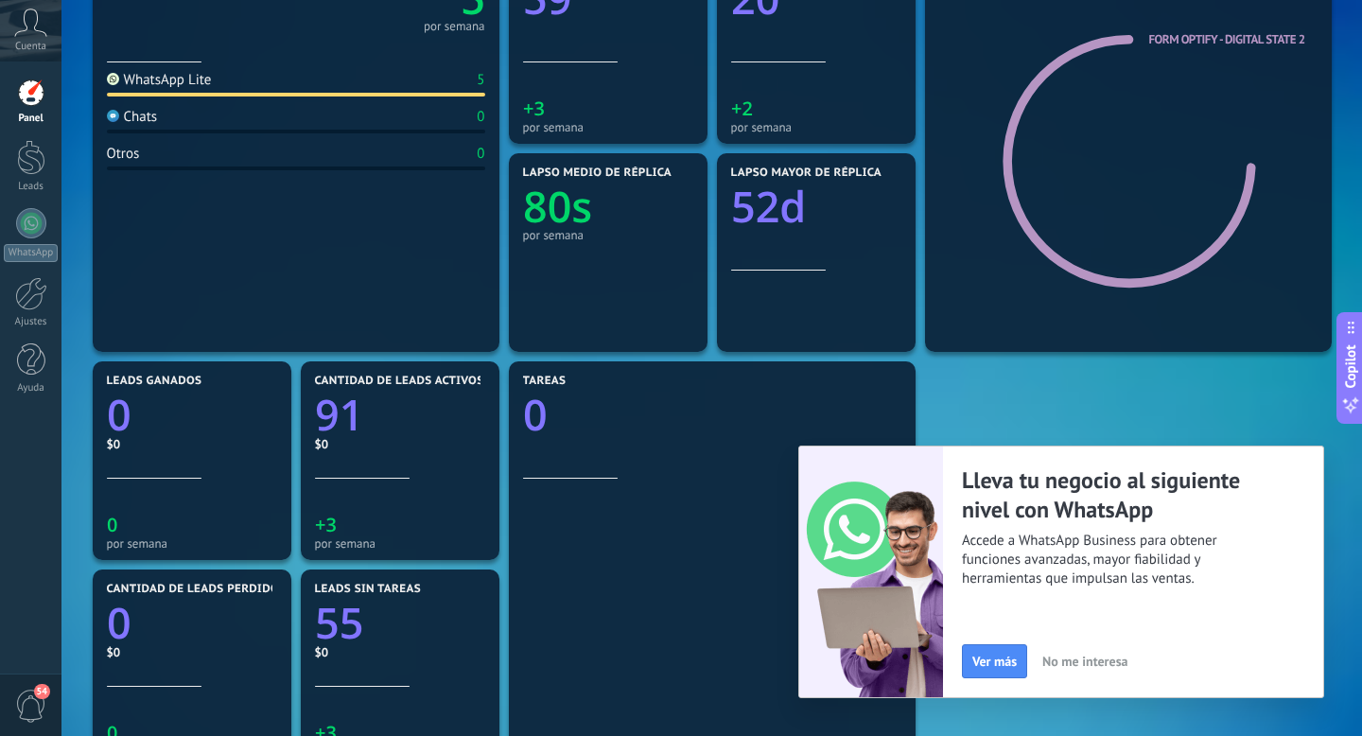
scroll to position [602, 0]
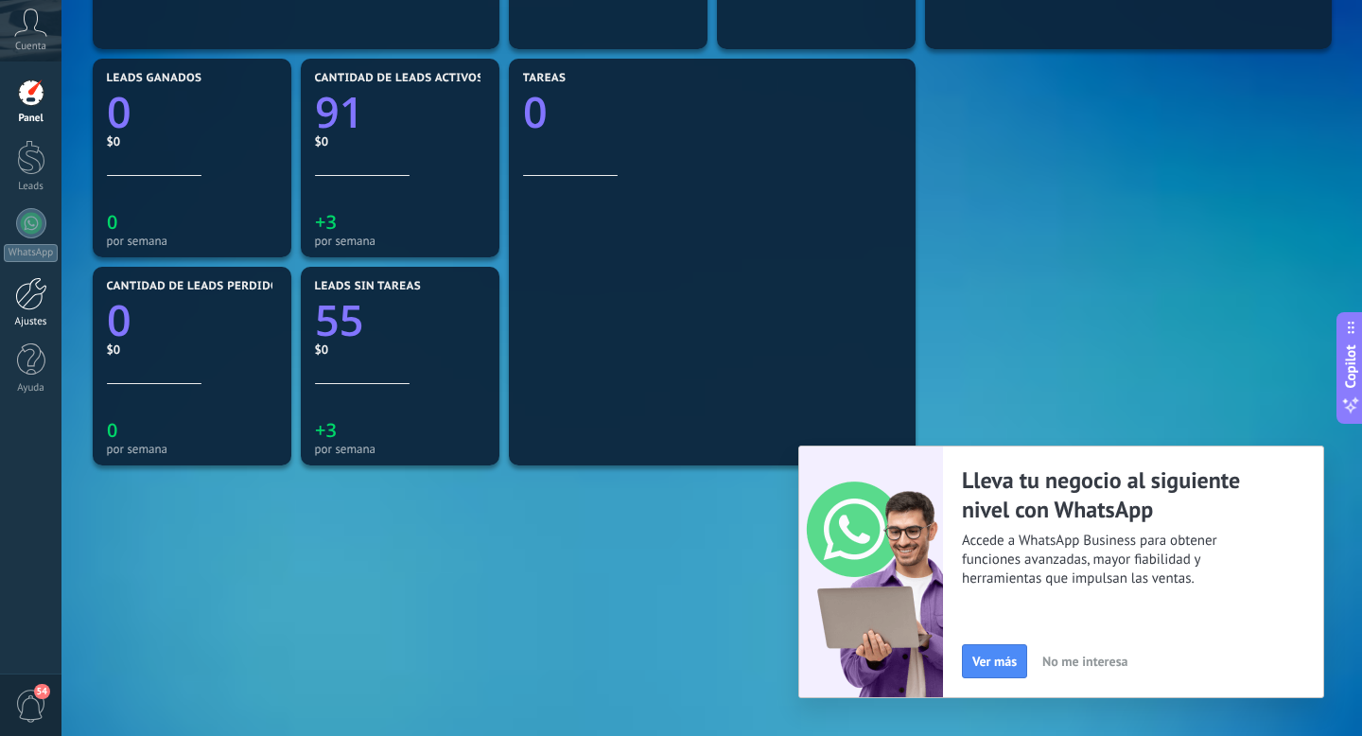
click at [35, 289] on div at bounding box center [31, 293] width 32 height 33
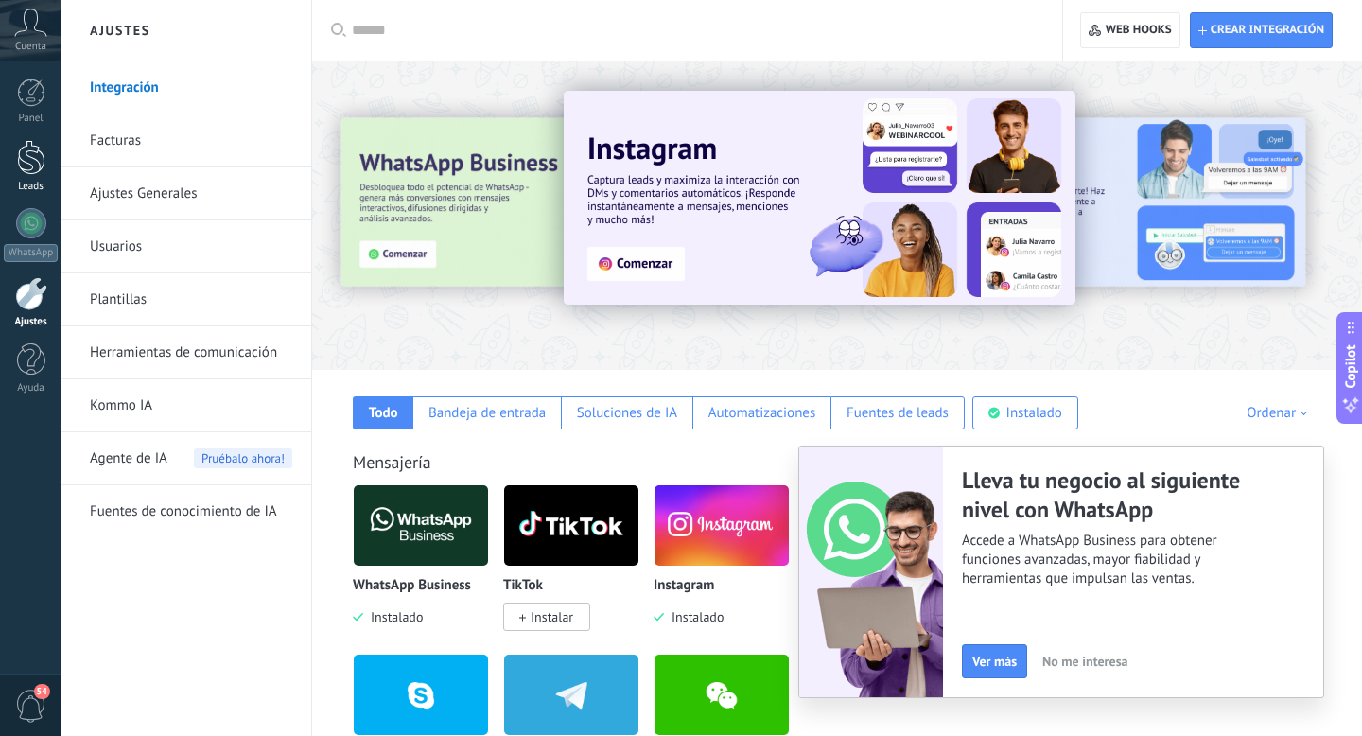
click at [26, 165] on div at bounding box center [31, 157] width 28 height 35
